Goal: Transaction & Acquisition: Download file/media

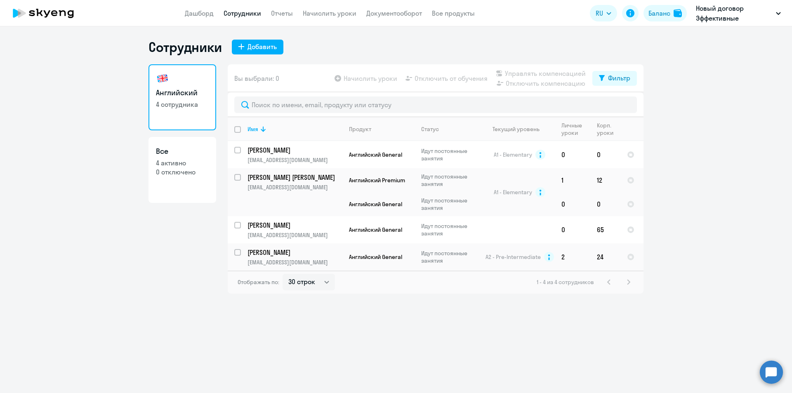
select select "30"
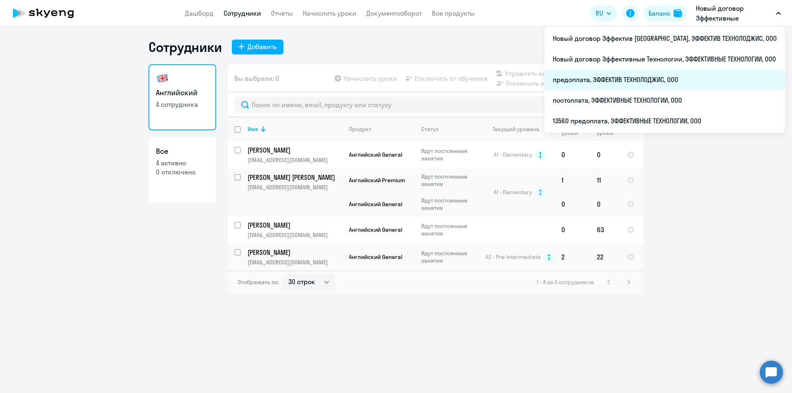
click at [683, 81] on li "предоплата, ЭФФЕКТИВ ТЕХНОЛОДЖИС, ООО" at bounding box center [664, 79] width 240 height 21
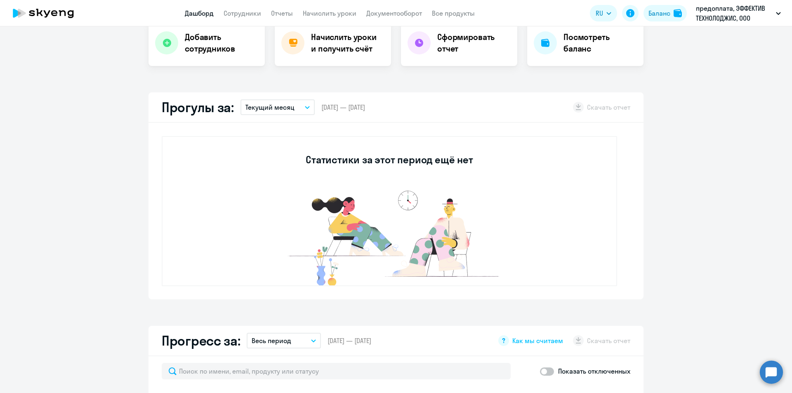
scroll to position [330, 0]
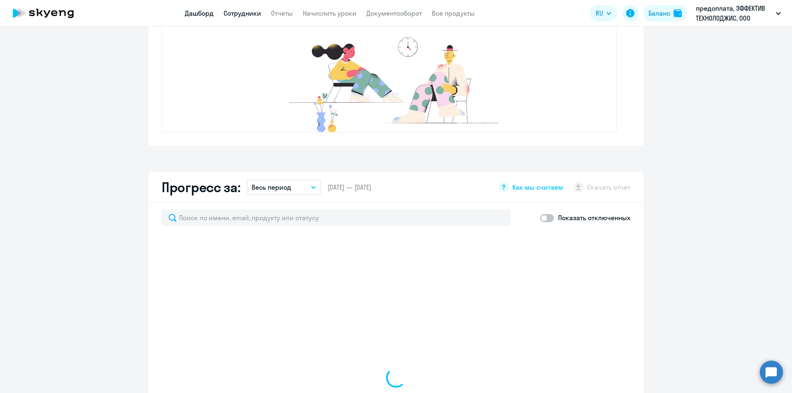
click at [238, 9] on link "Сотрудники" at bounding box center [243, 13] width 38 height 8
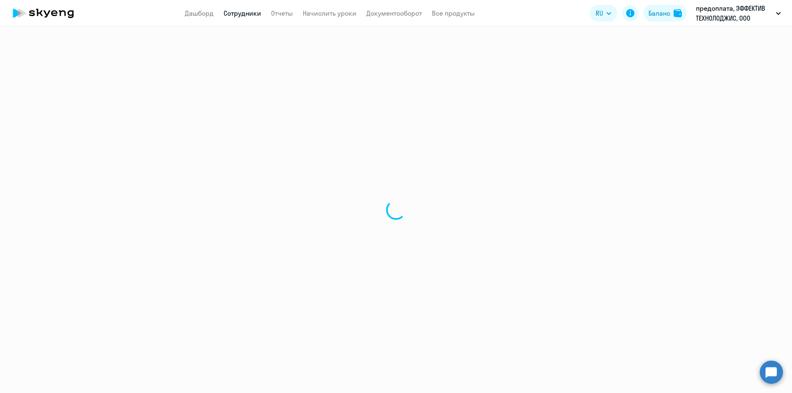
select select "30"
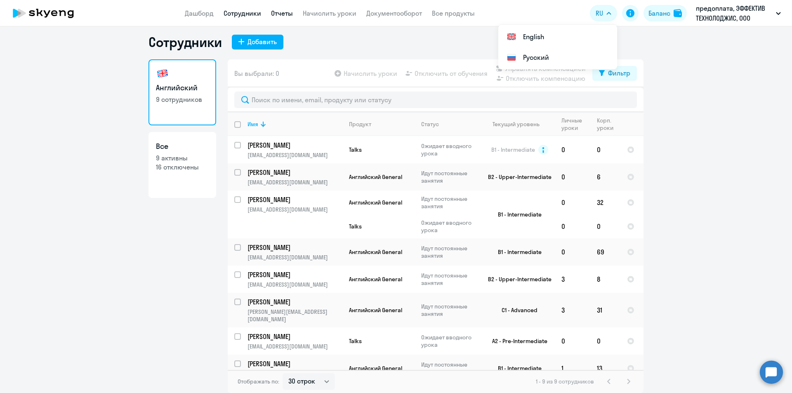
click at [278, 11] on link "Отчеты" at bounding box center [282, 13] width 22 height 8
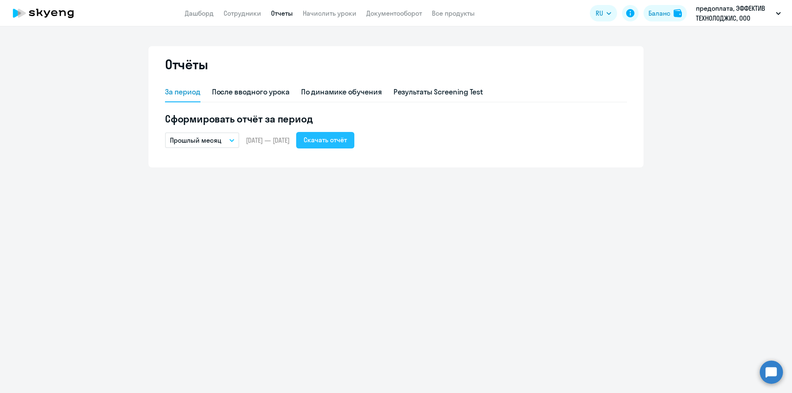
click at [340, 141] on div "Скачать отчёт" at bounding box center [325, 140] width 43 height 10
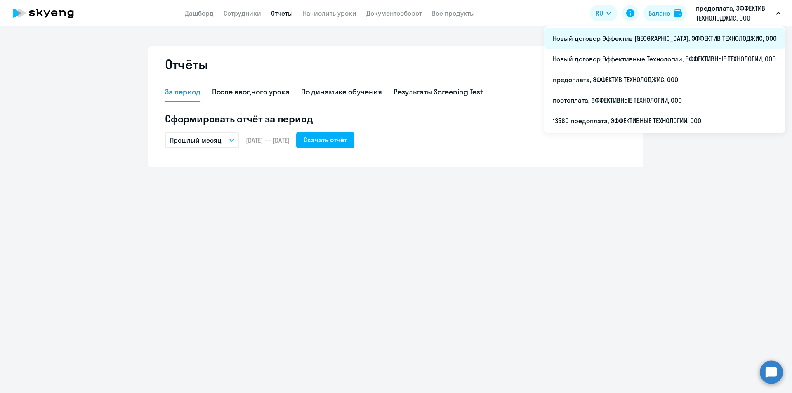
click at [725, 42] on li "Новый договор Эффектив Технолоджис, ЭФФЕКТИВ ТЕХНОЛОДЖИС, ООО" at bounding box center [664, 38] width 240 height 21
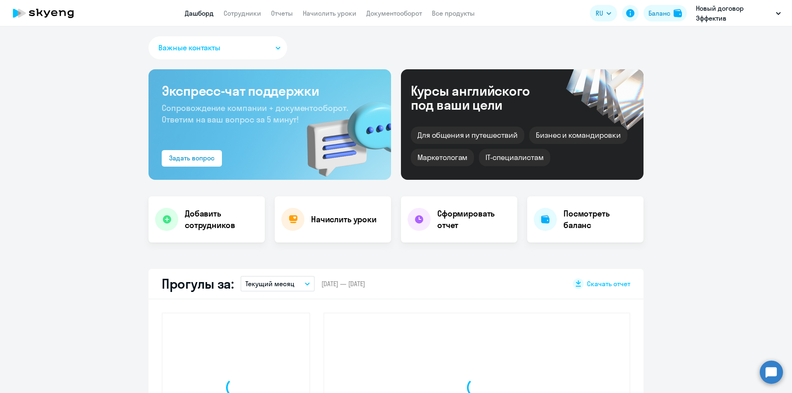
select select "30"
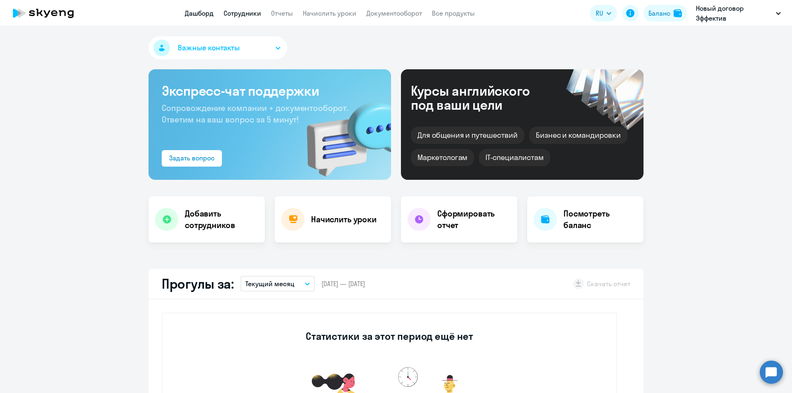
click at [253, 16] on link "Сотрудники" at bounding box center [243, 13] width 38 height 8
select select "30"
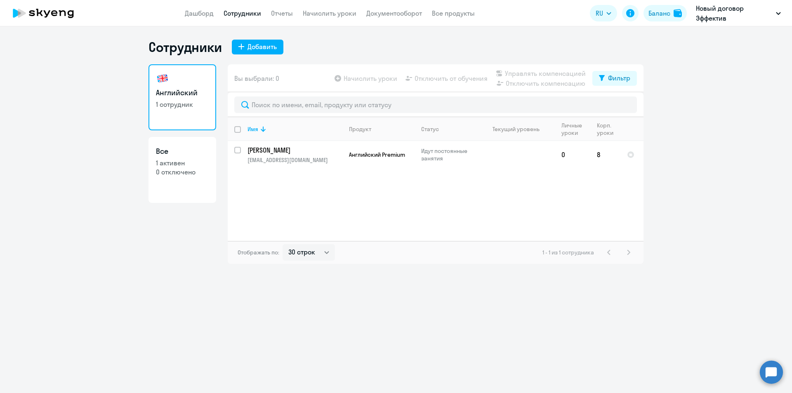
drag, startPoint x: 719, startPoint y: 111, endPoint x: 778, endPoint y: 120, distance: 59.8
click at [720, 111] on ng-component "Сотрудники Добавить Английский 1 сотрудник Все 1 активен 0 отключено Вы выбрали…" at bounding box center [396, 151] width 792 height 225
